Goal: Information Seeking & Learning: Learn about a topic

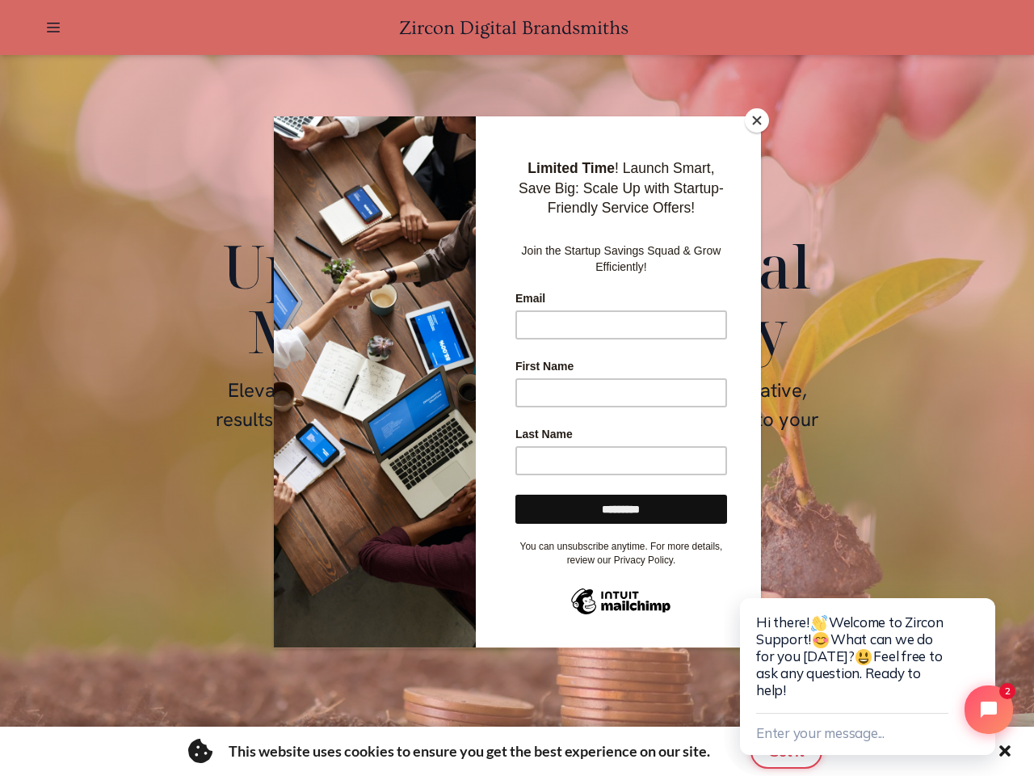
scroll to position [0, 2161]
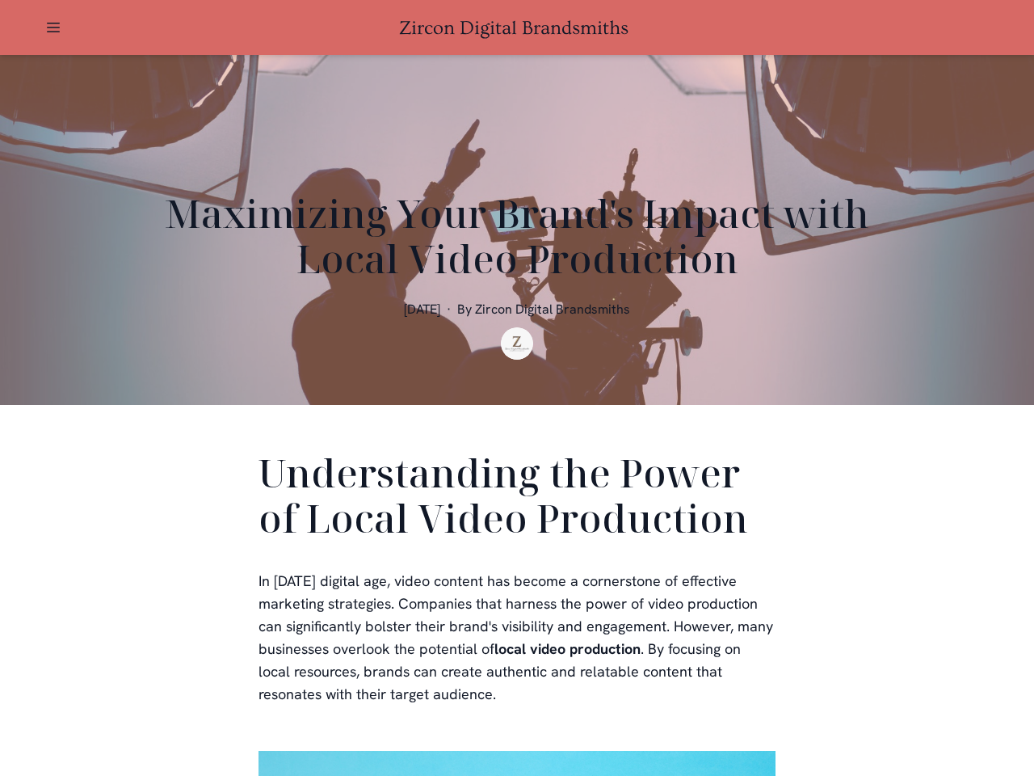
scroll to position [485, 0]
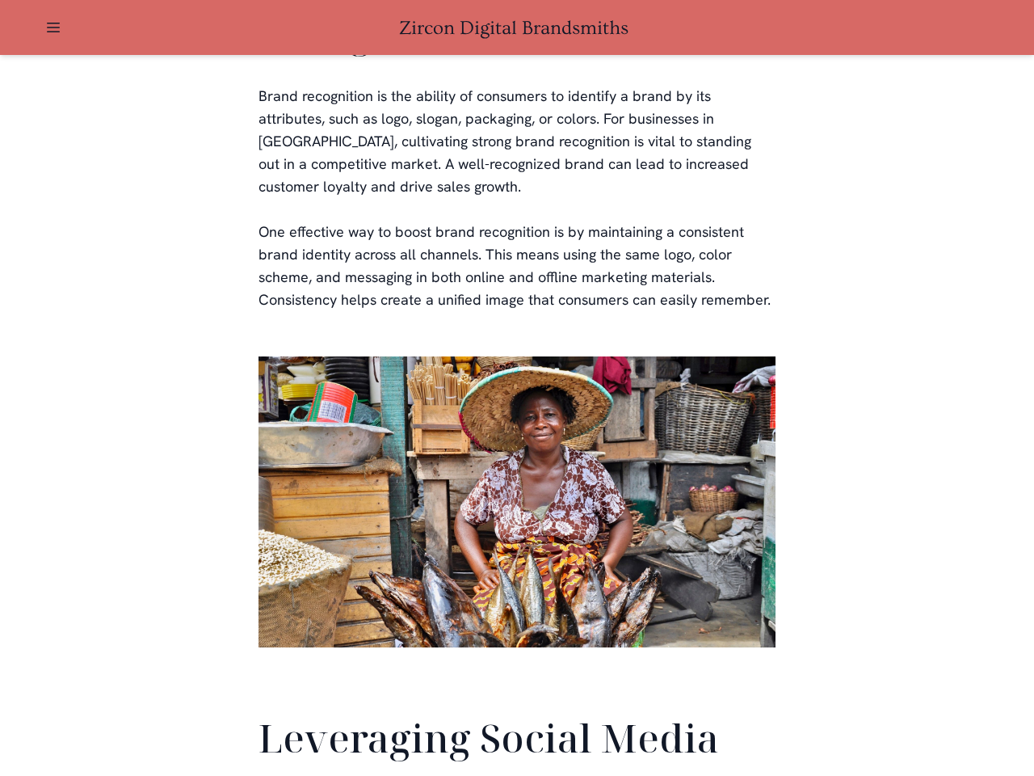
scroll to position [3803, 0]
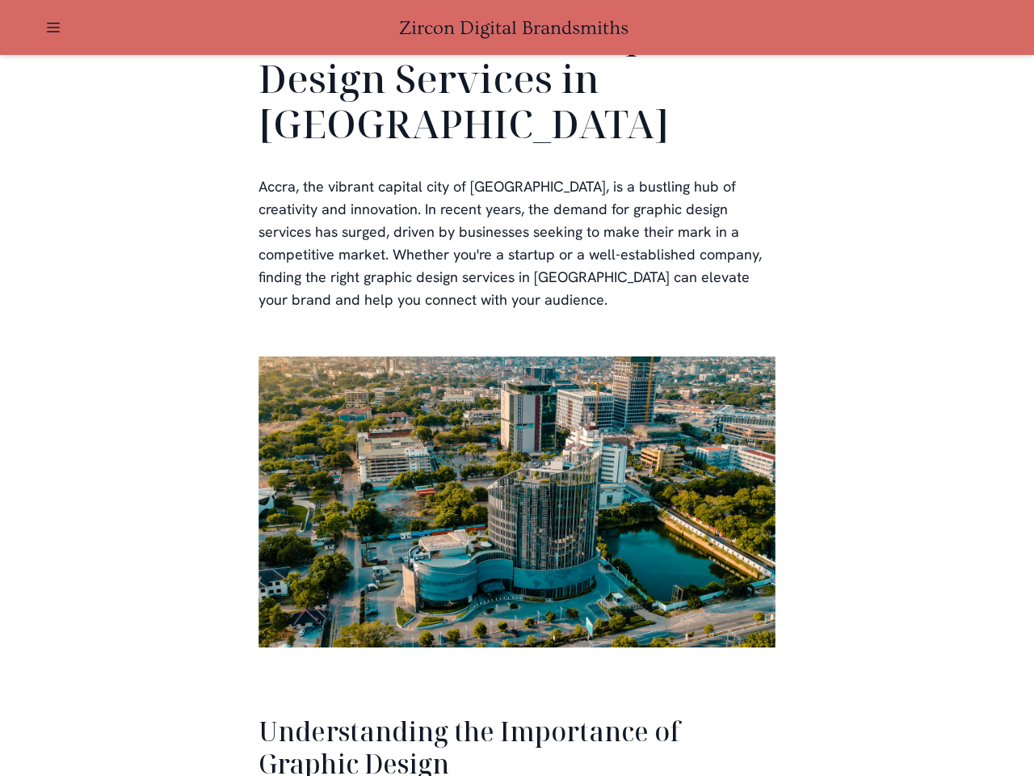
scroll to position [3319, 0]
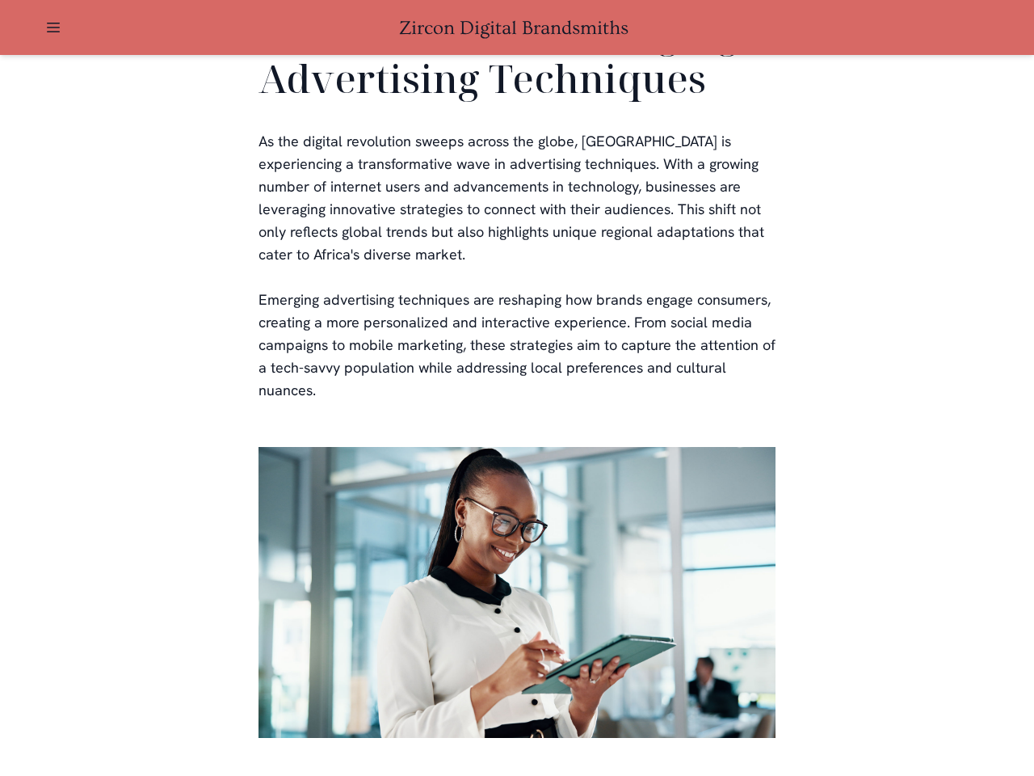
scroll to position [3283, 0]
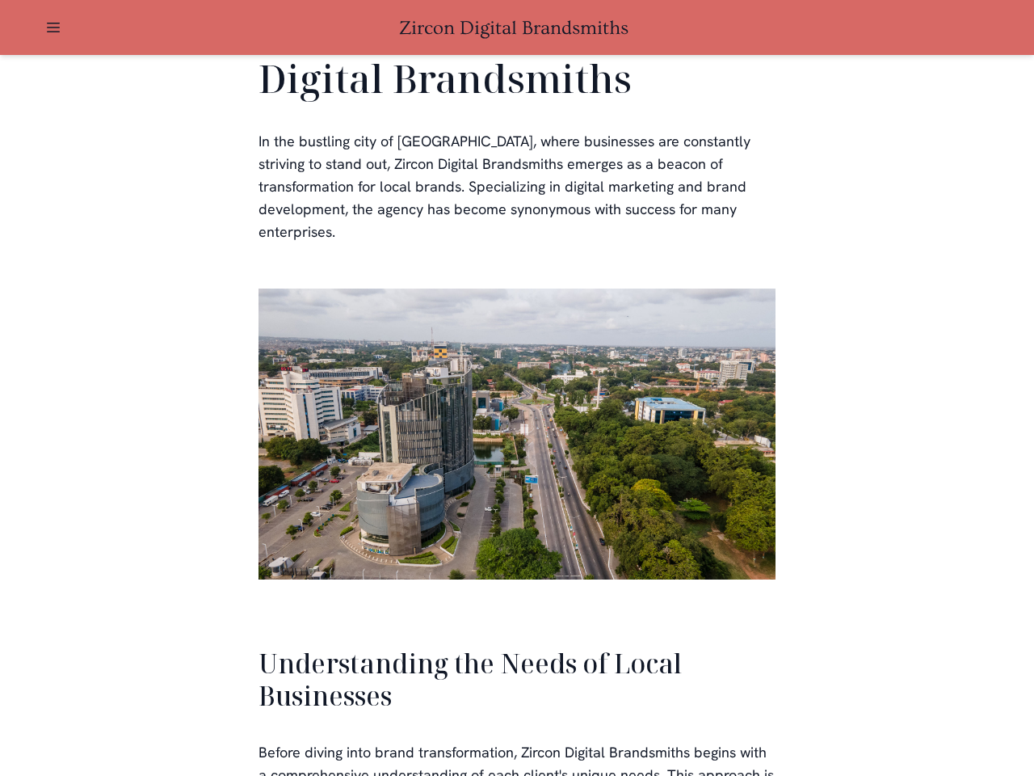
scroll to position [3445, 0]
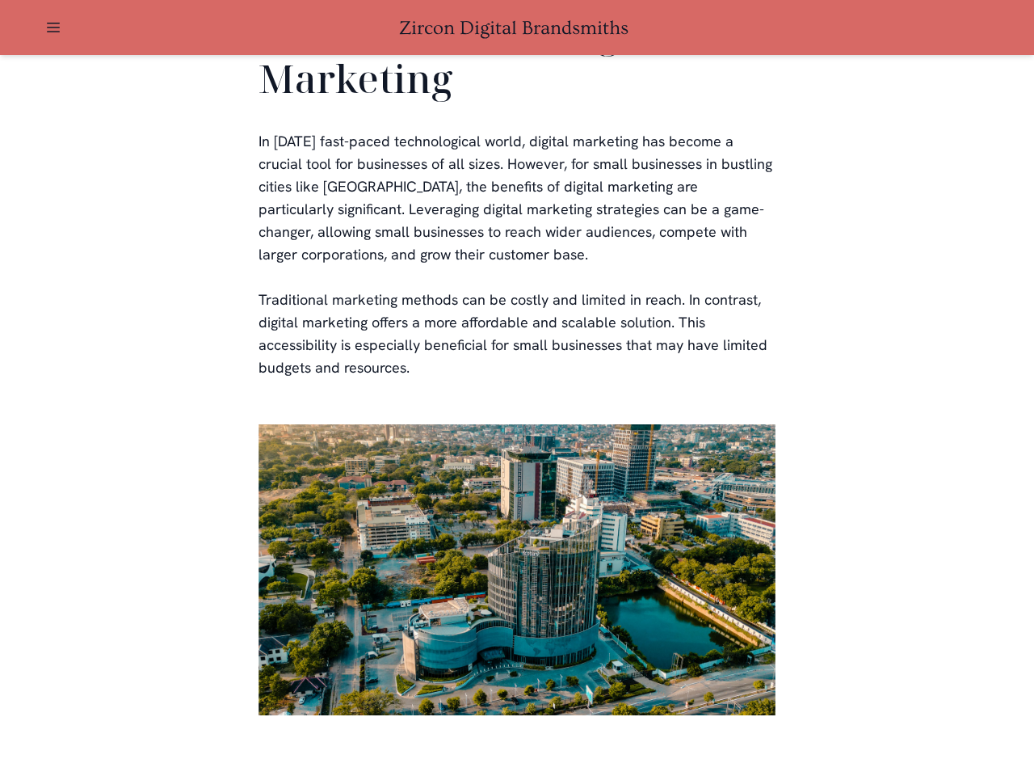
scroll to position [3170, 0]
